Goal: Navigation & Orientation: Find specific page/section

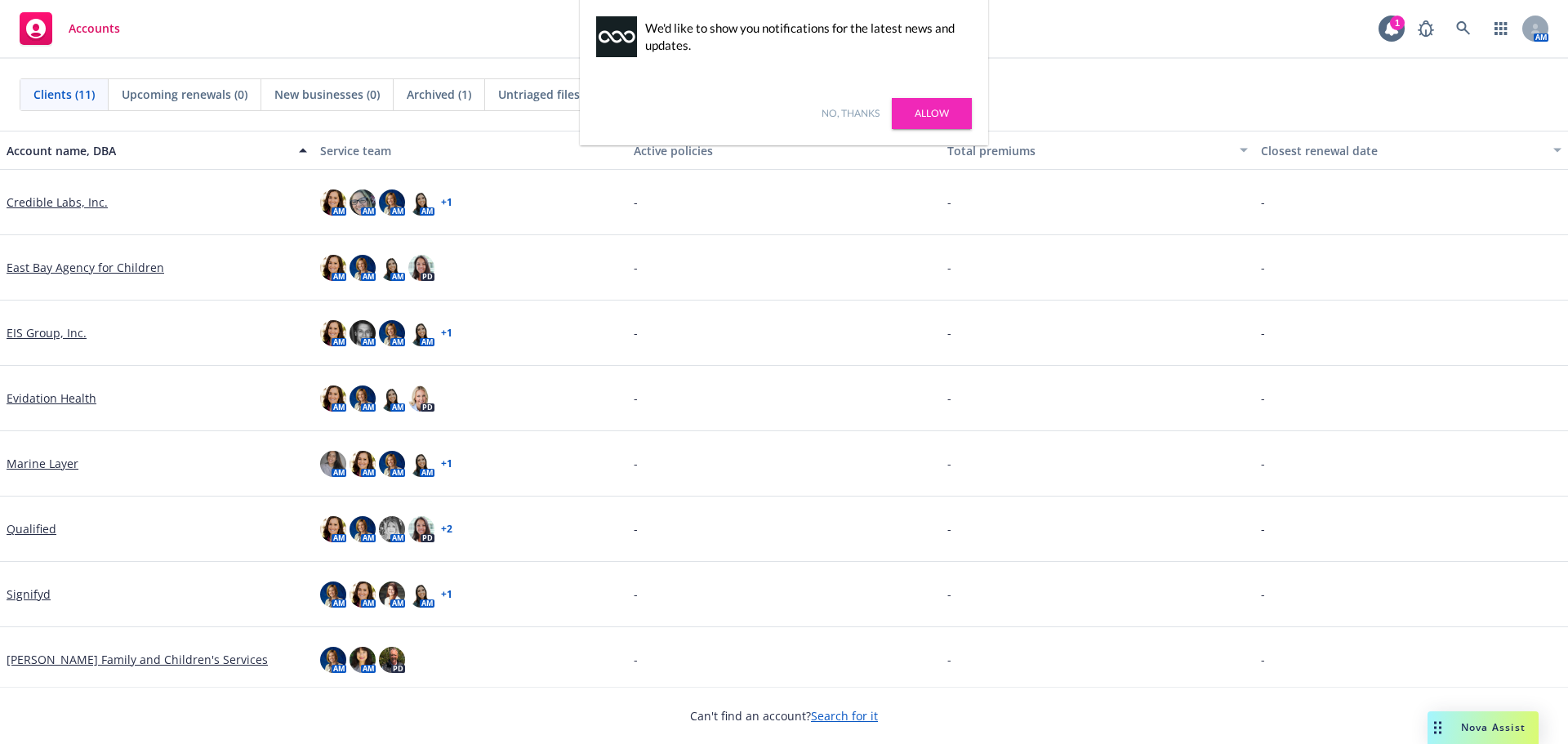
click at [862, 110] on link "No, thanks" at bounding box center [851, 113] width 58 height 14
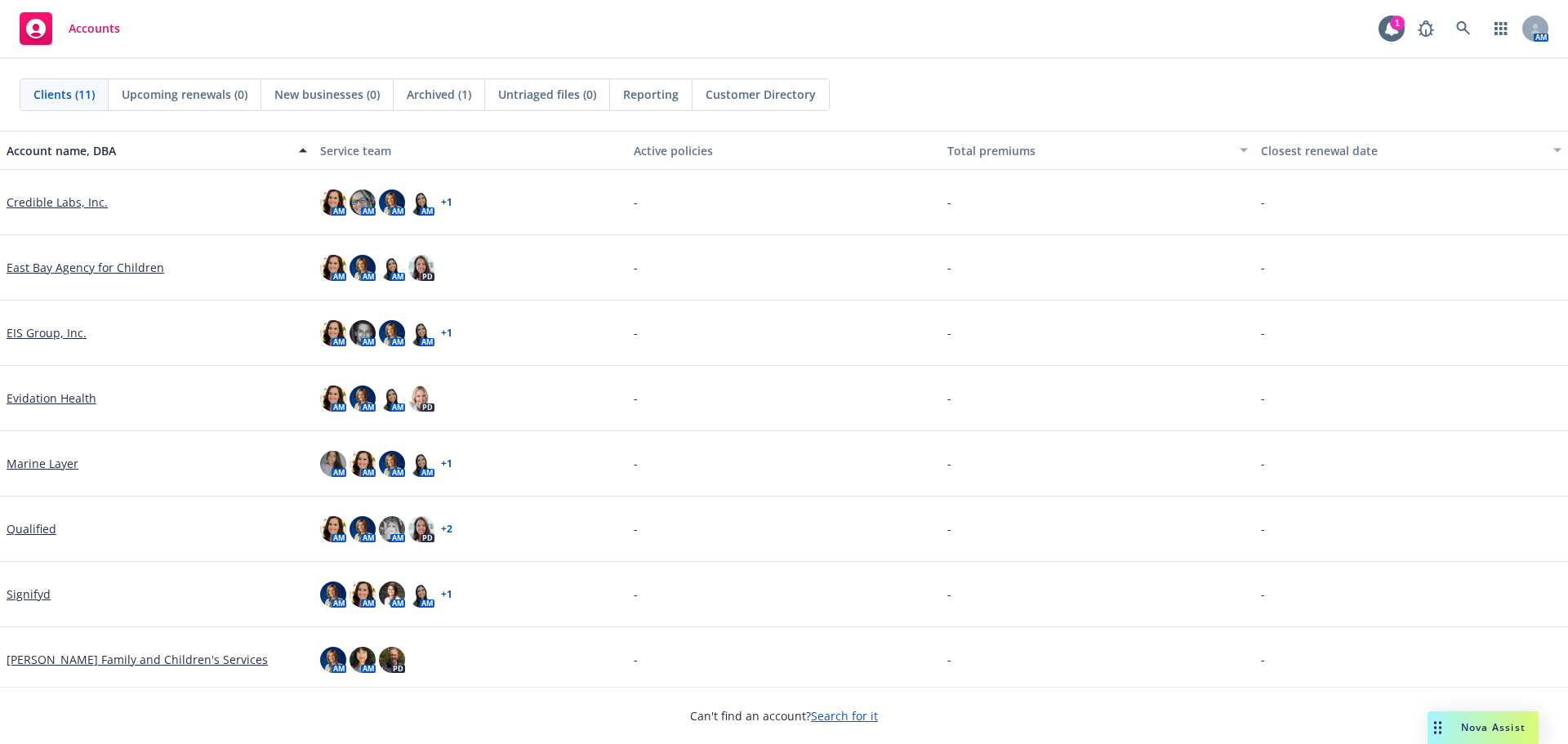
click at [65, 329] on link "EIS Group, Inc." at bounding box center [46, 333] width 80 height 17
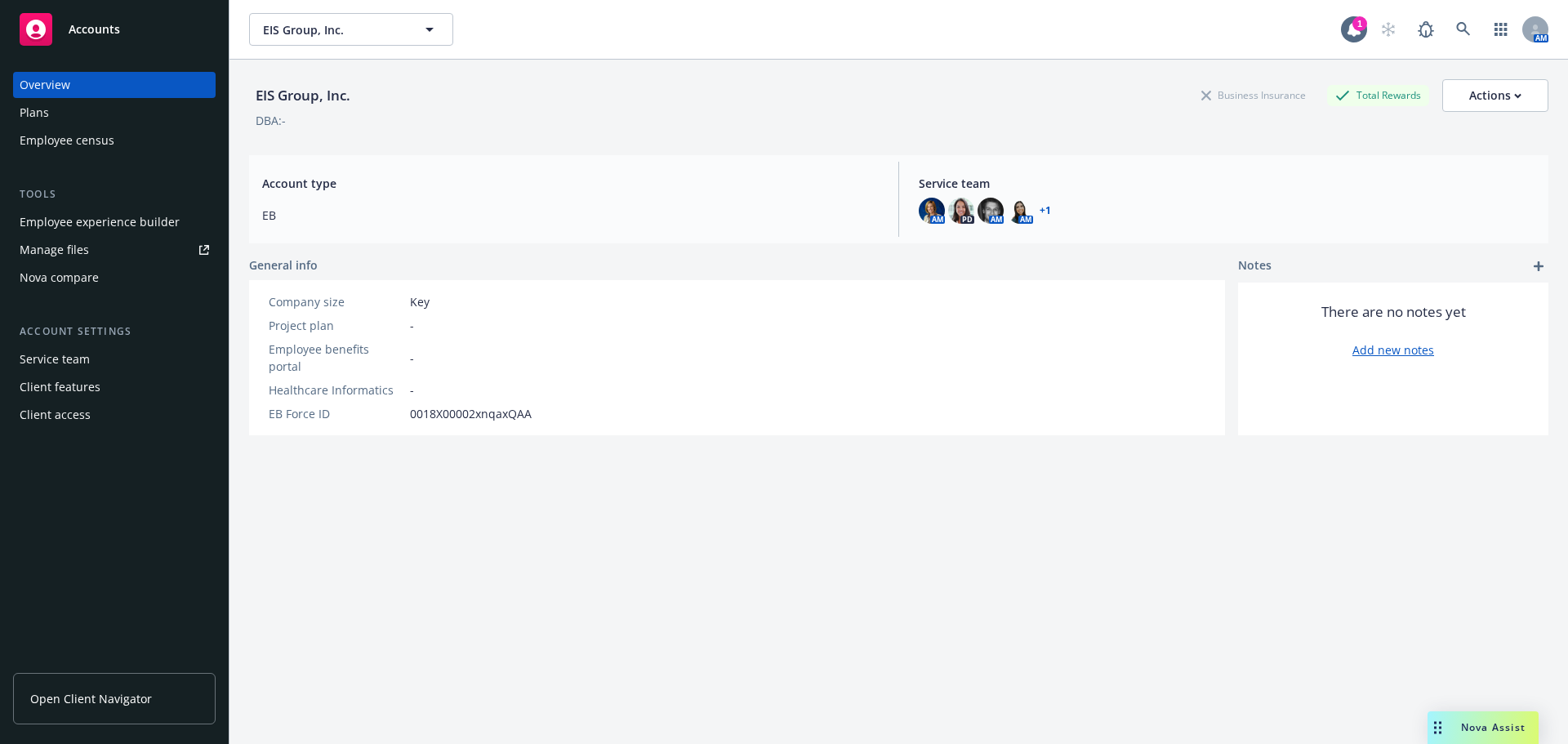
click at [45, 366] on div "Service team" at bounding box center [54, 359] width 70 height 26
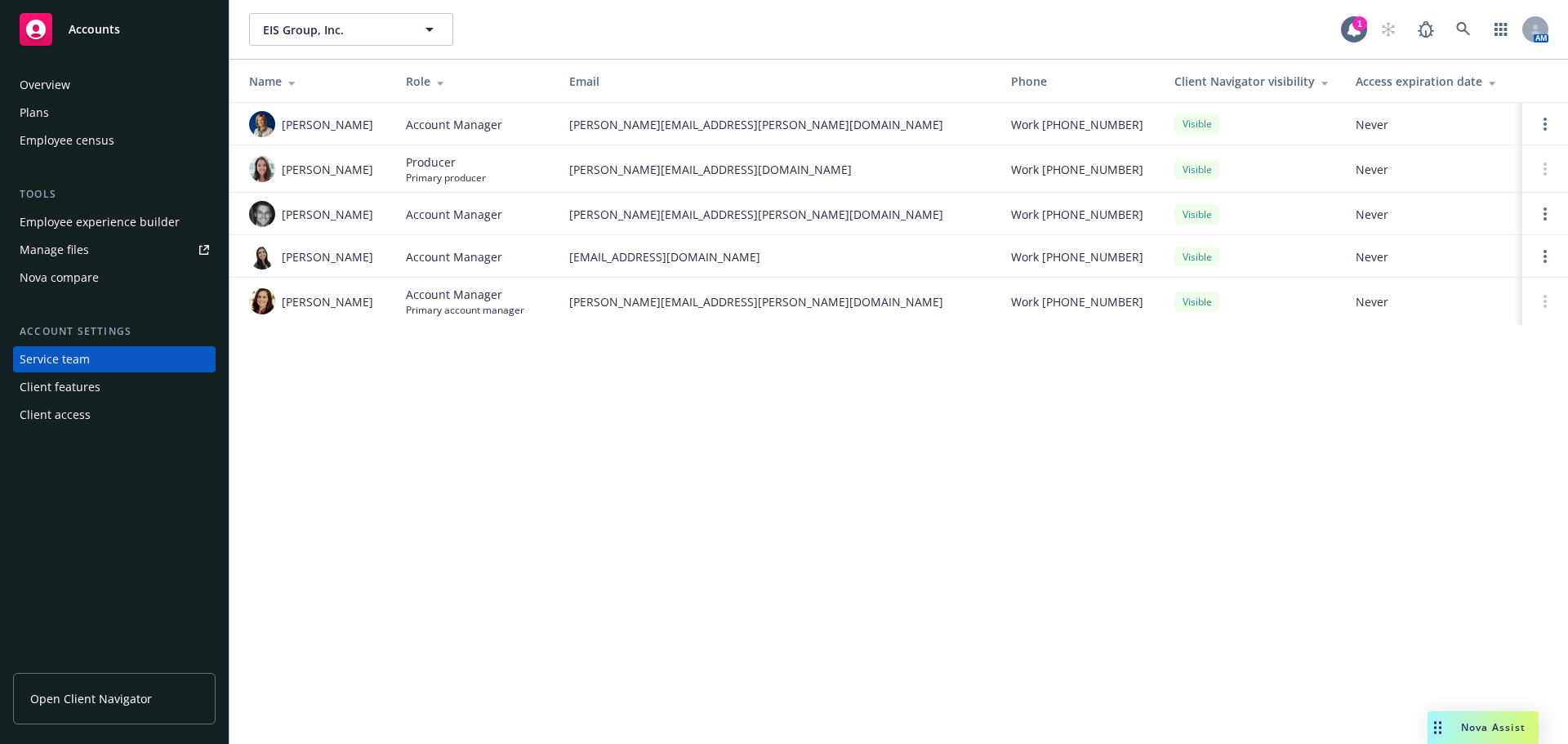
click at [43, 88] on div "Overview" at bounding box center [45, 84] width 51 height 26
